Goal: Complete application form

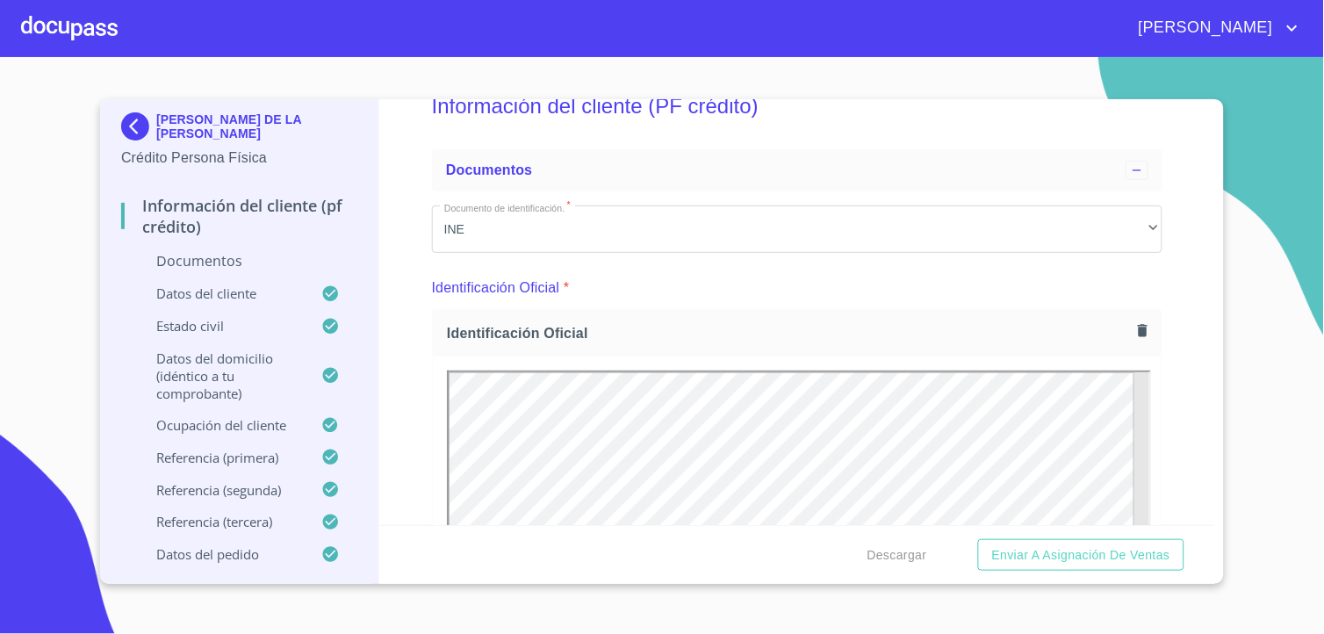
scroll to position [258, 0]
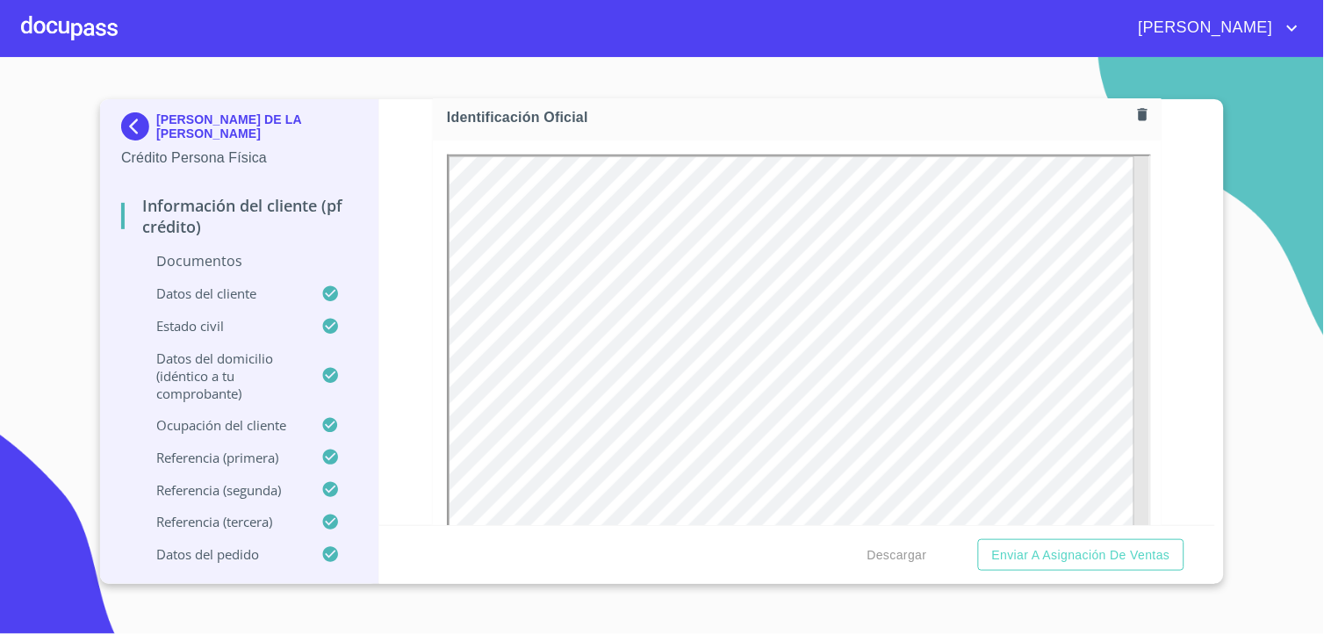
click at [1152, 206] on div "Información del cliente (PF crédito) Documentos Documento de identificación.   …" at bounding box center [797, 312] width 837 height 426
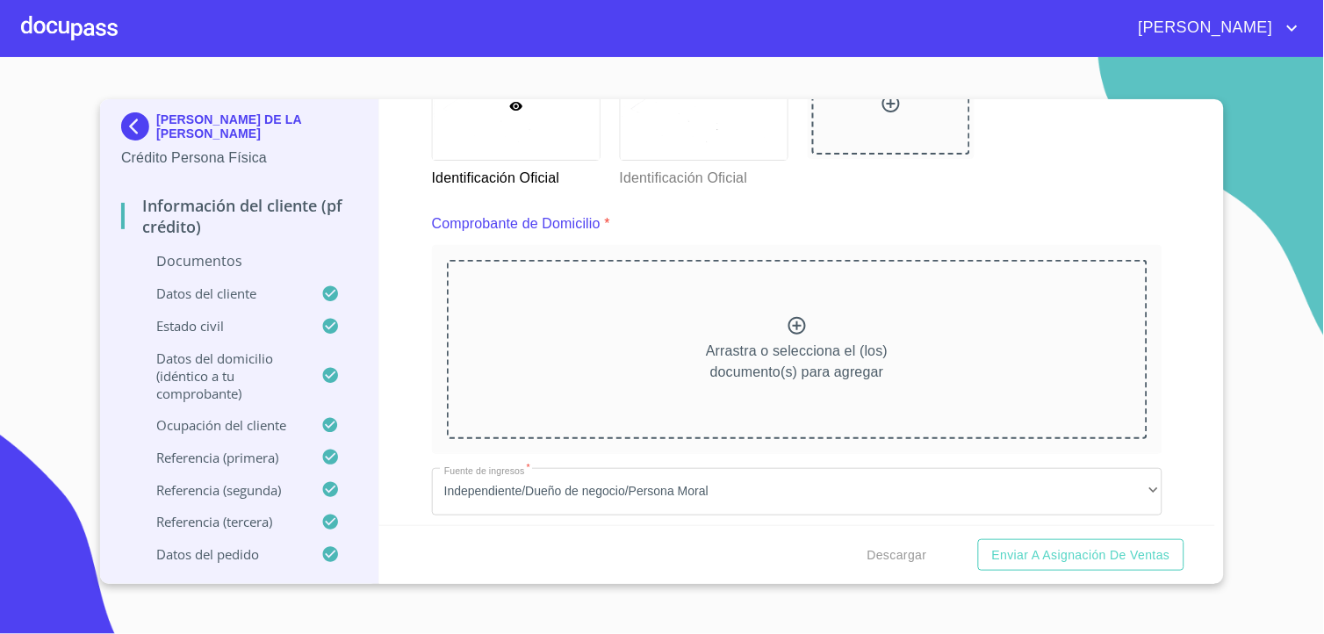
scroll to position [746, 0]
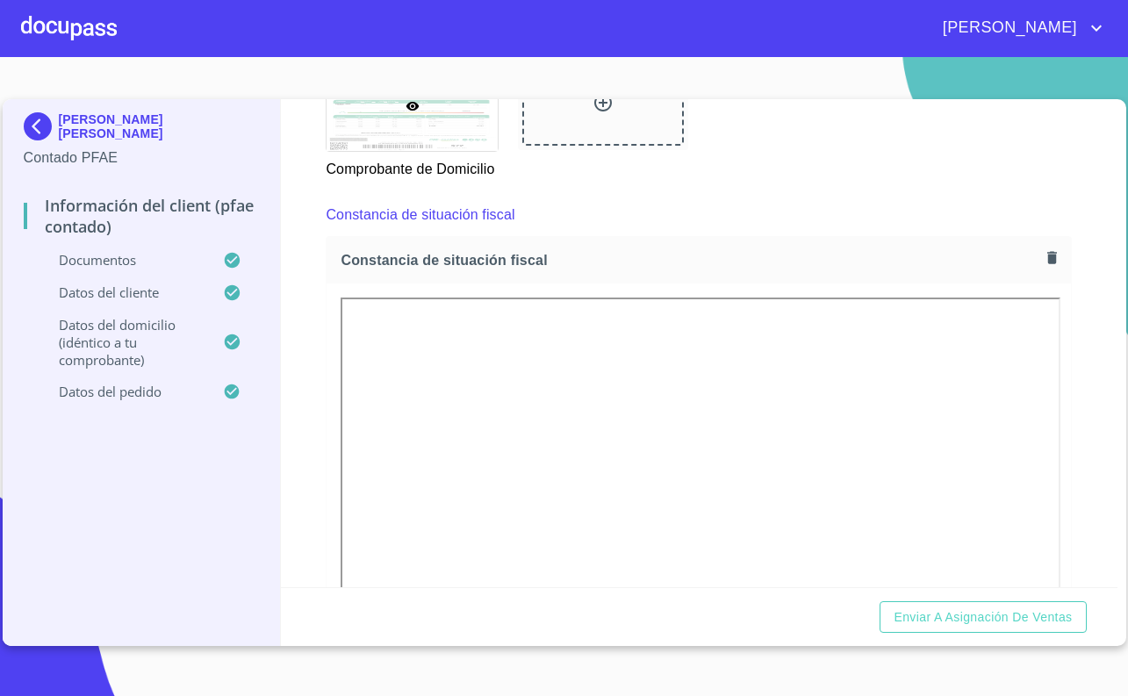
scroll to position [1548, 0]
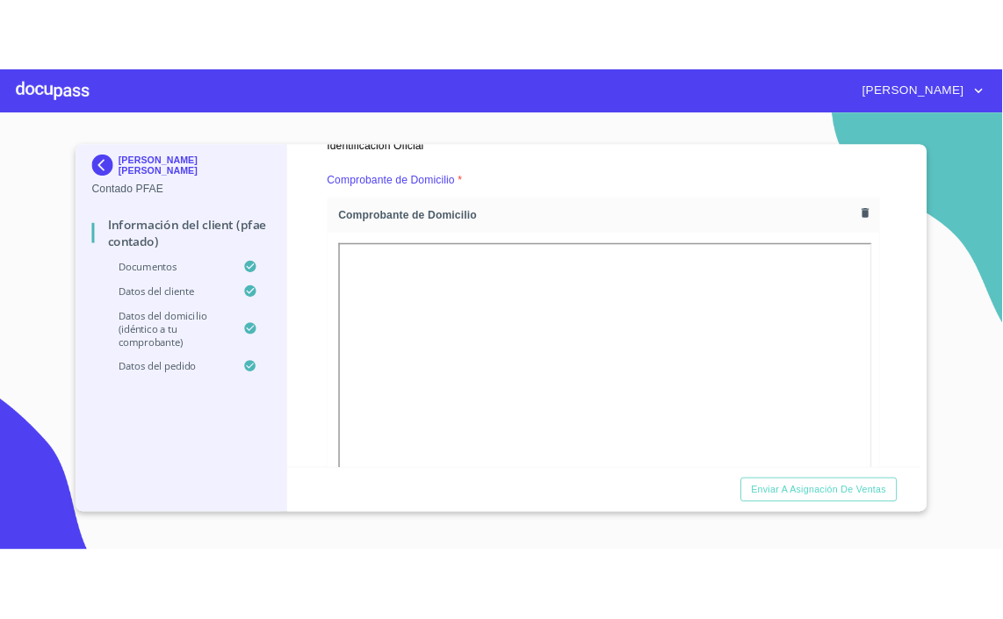
scroll to position [975, 0]
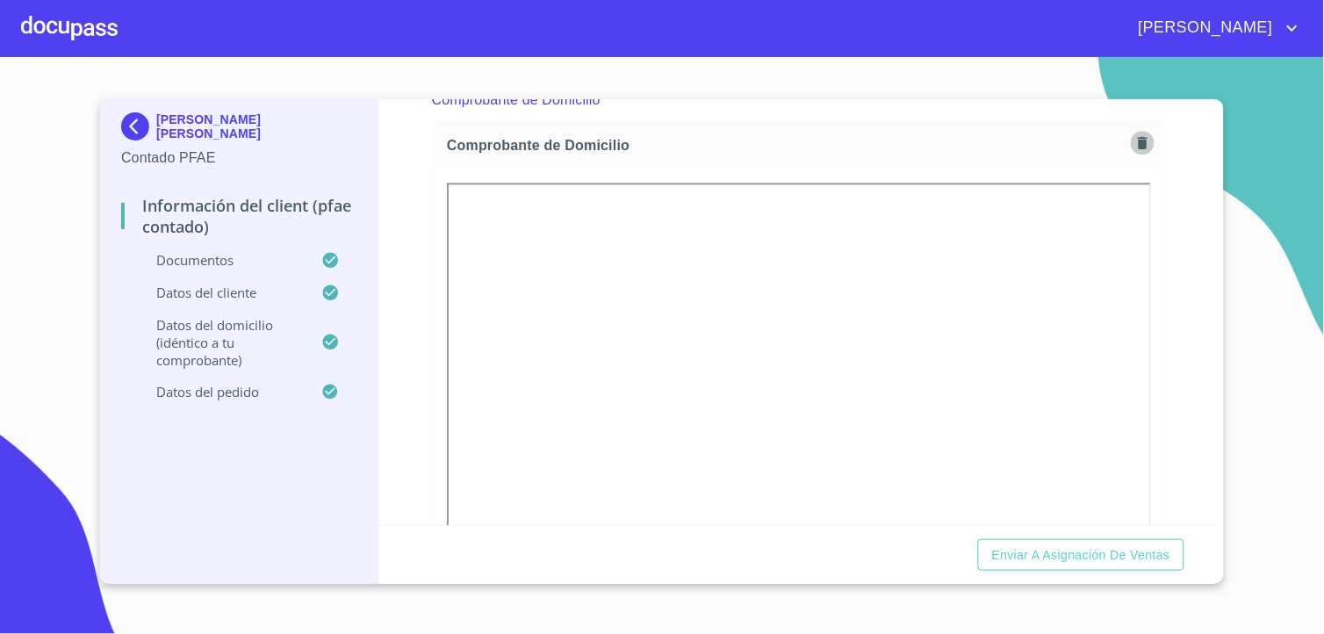
click at [1134, 143] on icon "button" at bounding box center [1142, 142] width 17 height 17
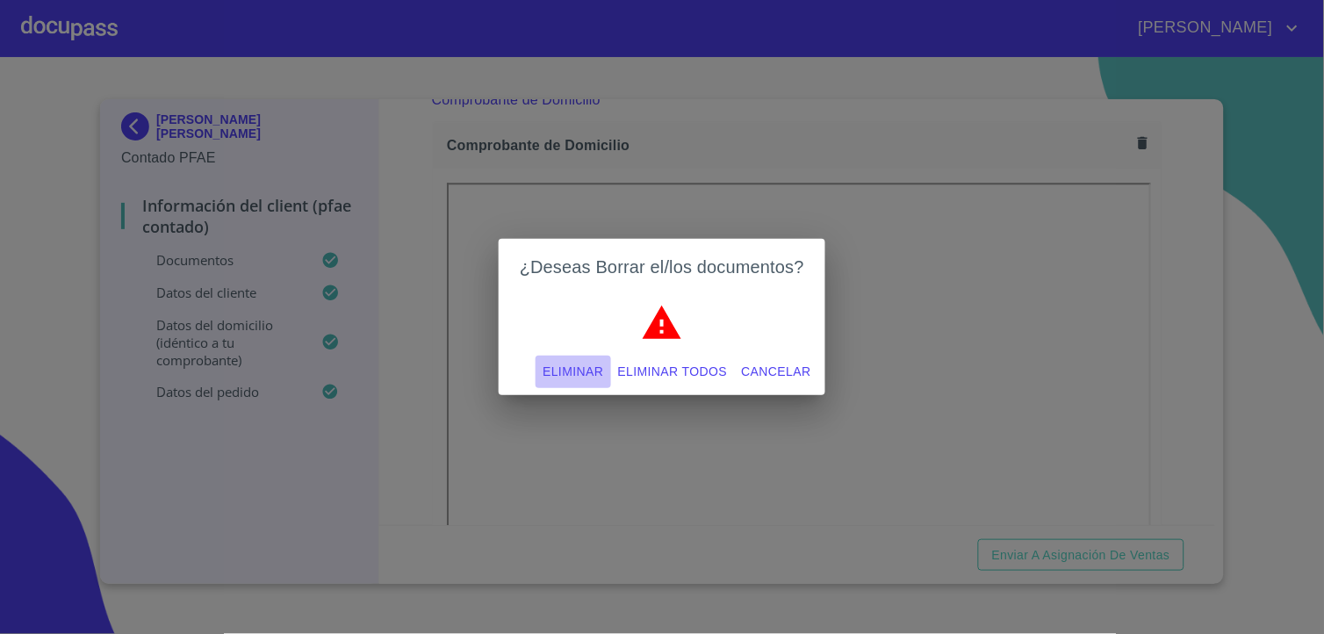
click at [594, 371] on span "Eliminar" at bounding box center [573, 372] width 61 height 22
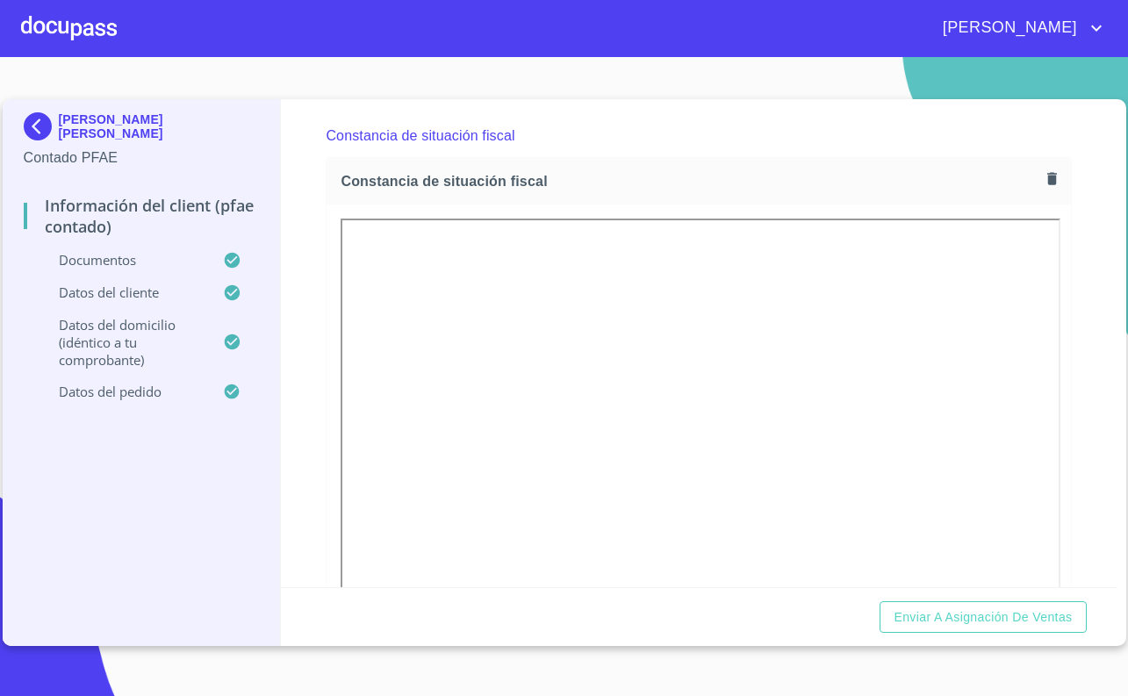
scroll to position [1622, 0]
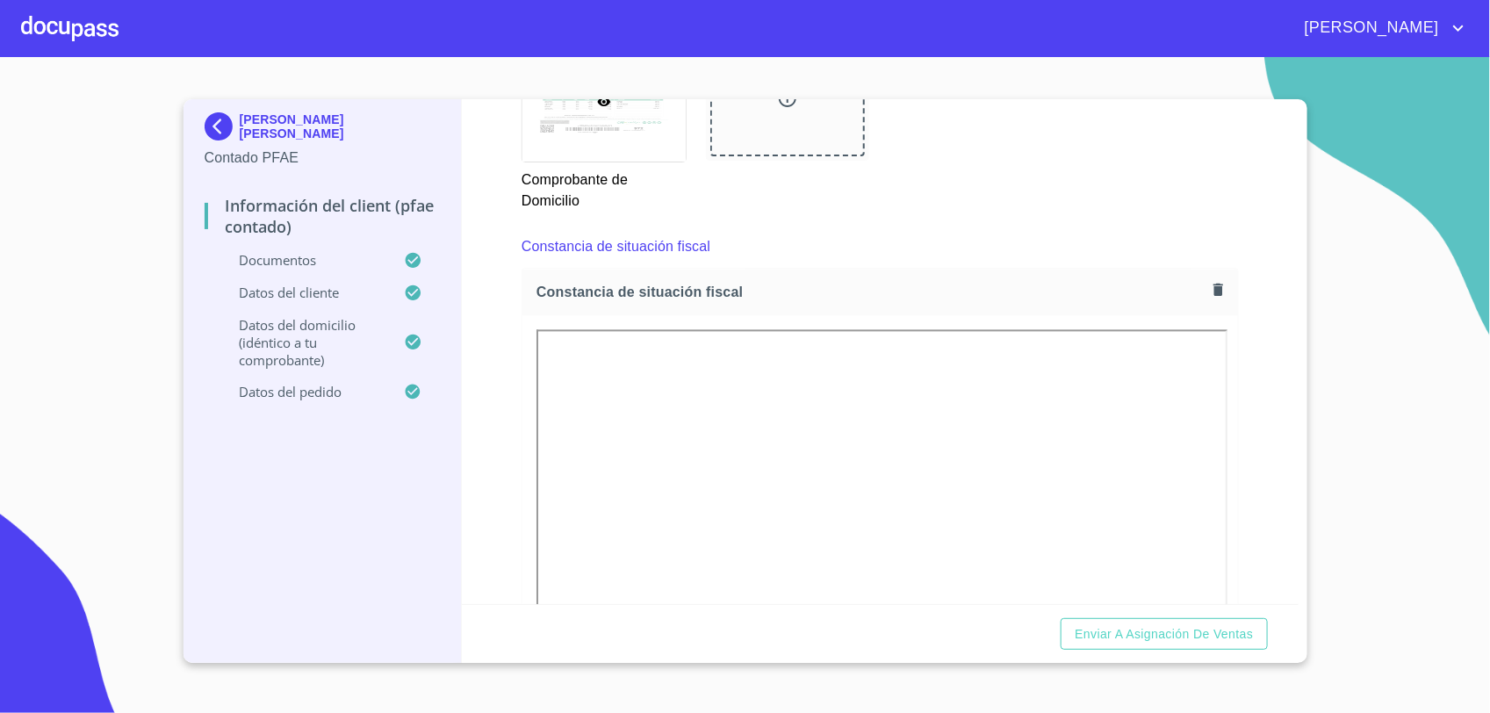
click at [1217, 277] on div "Constancia de situación fiscal" at bounding box center [880, 292] width 716 height 47
click at [1210, 287] on icon "button" at bounding box center [1218, 289] width 17 height 17
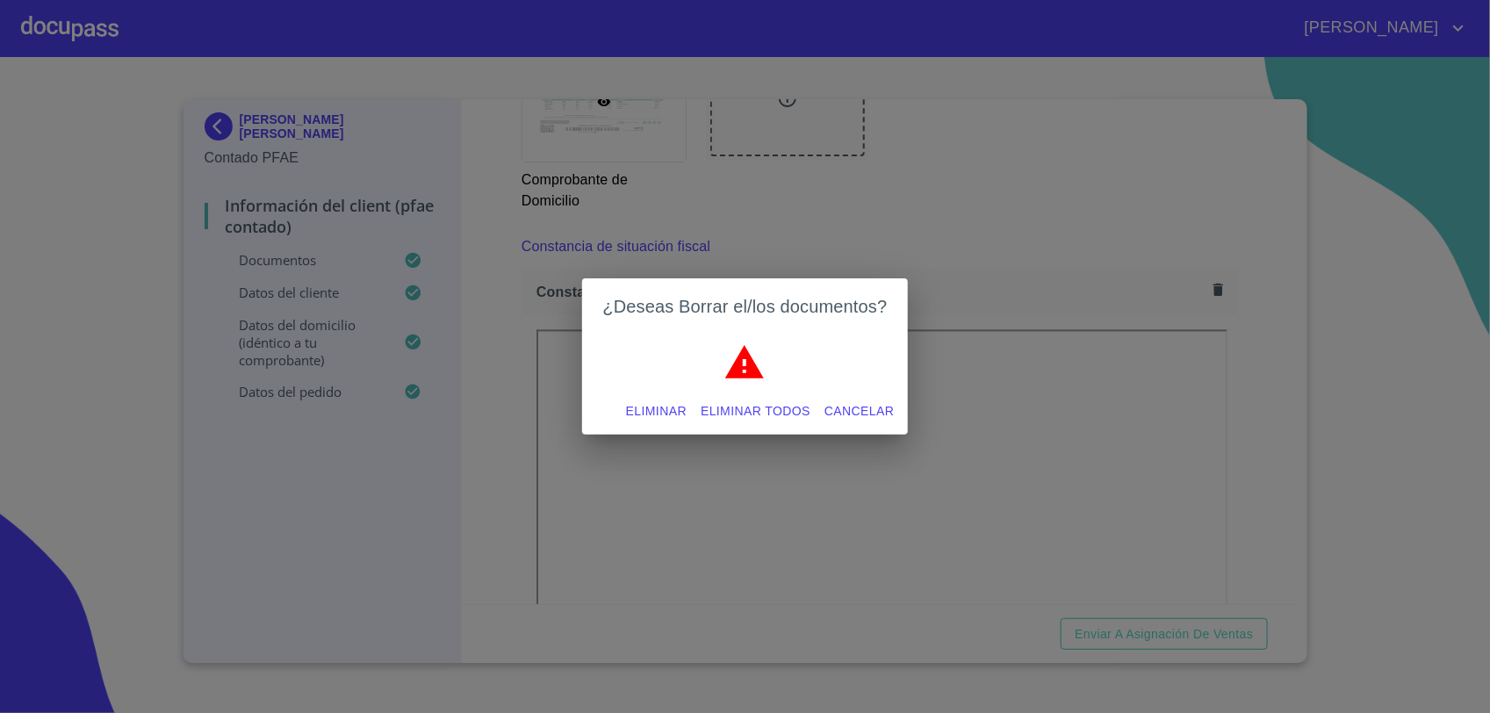
drag, startPoint x: 682, startPoint y: 421, endPoint x: 746, endPoint y: 380, distance: 76.2
click at [683, 419] on span "Eliminar" at bounding box center [656, 411] width 61 height 22
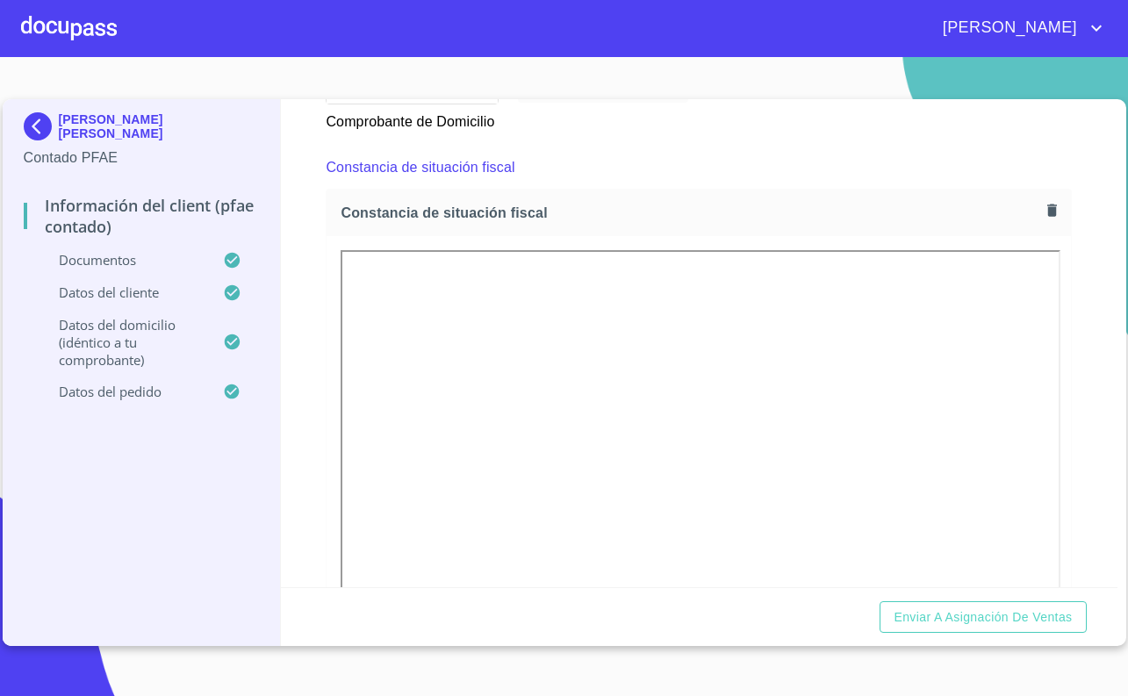
click at [1020, 633] on div "Enviar a Asignación de Ventas" at bounding box center [699, 617] width 837 height 60
click at [1003, 633] on div "Enviar a Asignación de Ventas" at bounding box center [699, 617] width 837 height 60
click at [1002, 626] on span "Enviar a Asignación de Ventas" at bounding box center [983, 618] width 178 height 22
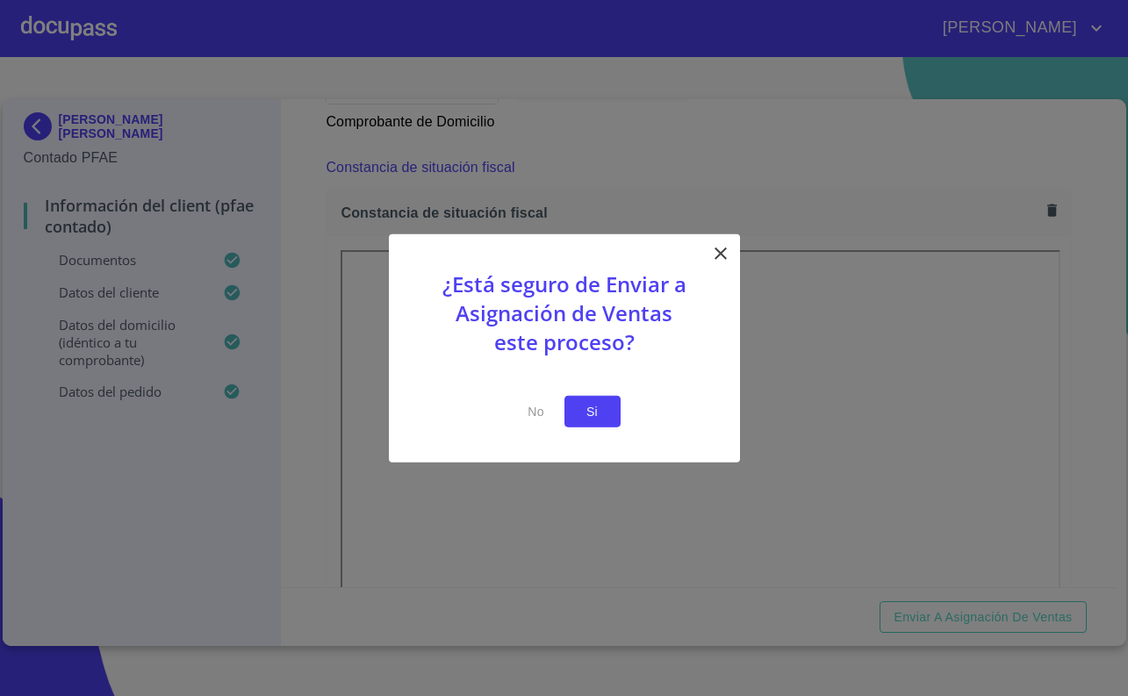
click at [608, 409] on button "Si" at bounding box center [593, 411] width 56 height 32
